Goal: Navigation & Orientation: Find specific page/section

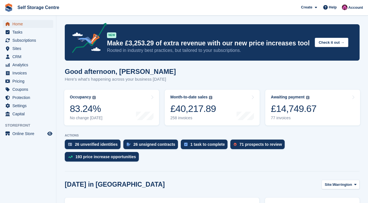
click at [19, 22] on span "Home" at bounding box center [29, 24] width 34 height 8
click at [18, 32] on span "Tasks" at bounding box center [29, 32] width 34 height 8
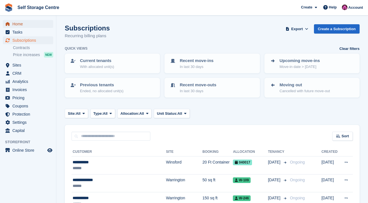
click at [24, 27] on span "Home" at bounding box center [29, 24] width 34 height 8
